Goal: Navigation & Orientation: Find specific page/section

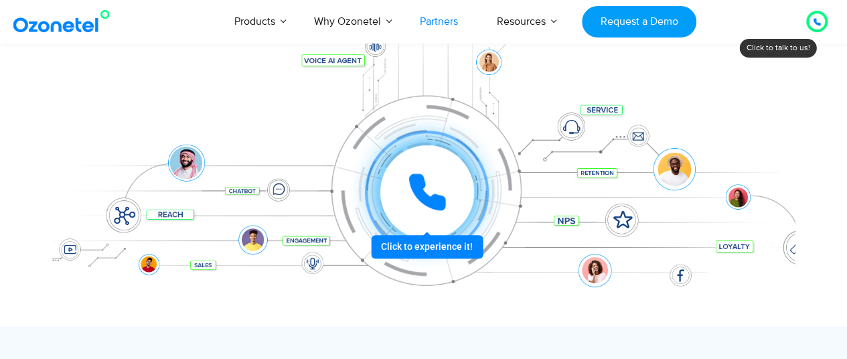
click at [438, 26] on link "Partners" at bounding box center [438, 21] width 77 height 44
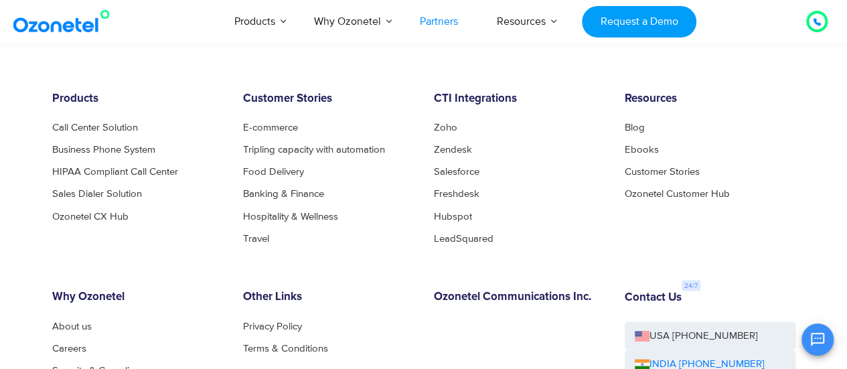
scroll to position [3611, 0]
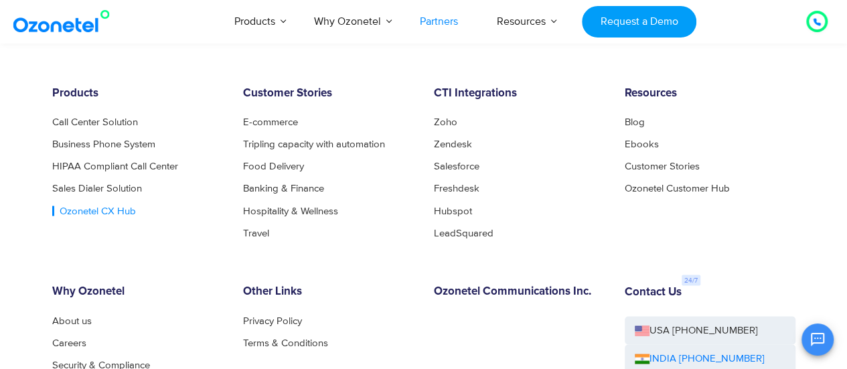
click at [90, 206] on link "Ozonetel CX Hub" at bounding box center [94, 211] width 84 height 10
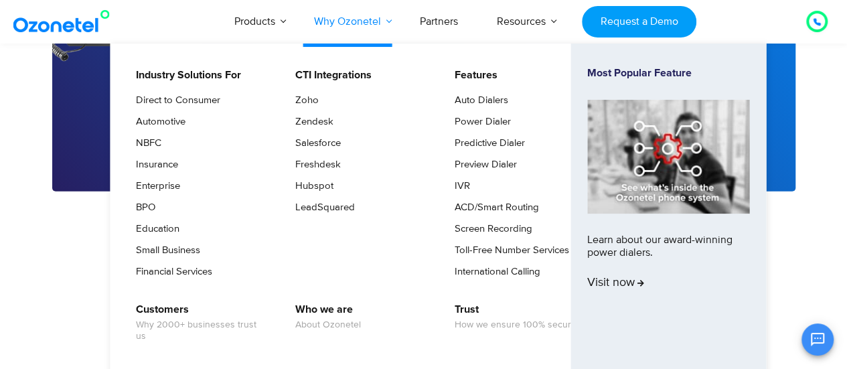
scroll to position [4079, 0]
